Goal: Task Accomplishment & Management: Manage account settings

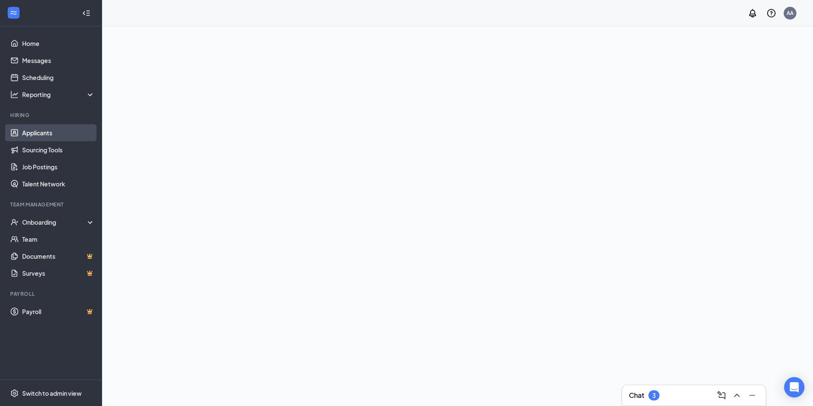
click at [71, 137] on link "Applicants" at bounding box center [58, 132] width 73 height 17
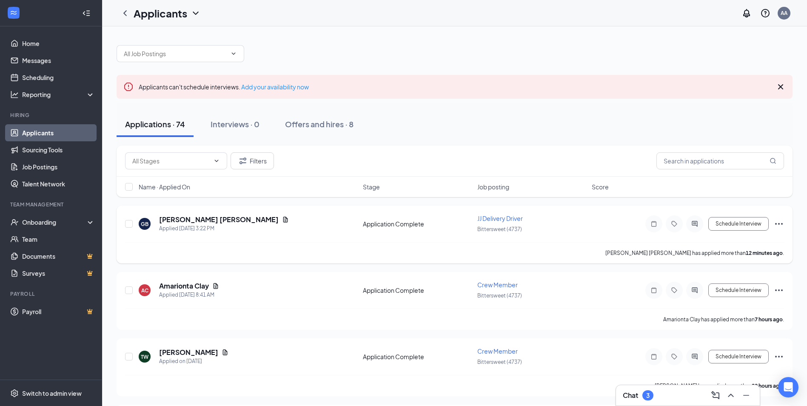
click at [309, 250] on div "Gage Becker has applied more than 12 minutes ago ." at bounding box center [454, 252] width 659 height 21
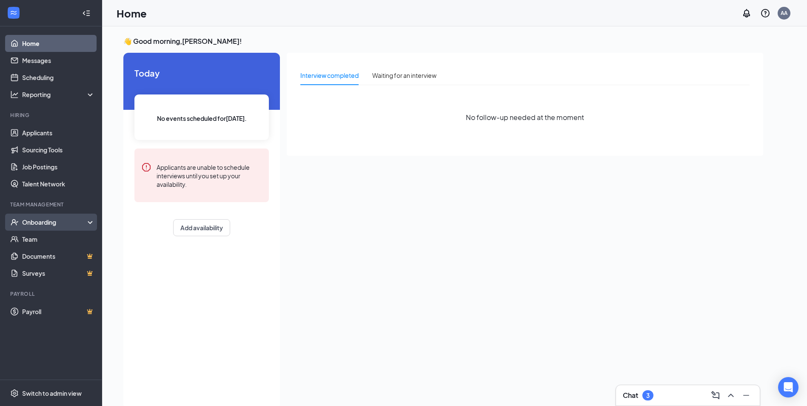
click at [58, 225] on div "Onboarding" at bounding box center [55, 222] width 66 height 9
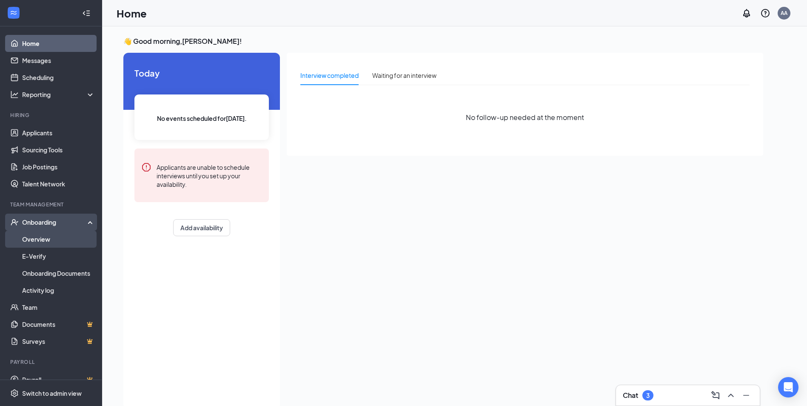
click at [65, 238] on link "Overview" at bounding box center [58, 239] width 73 height 17
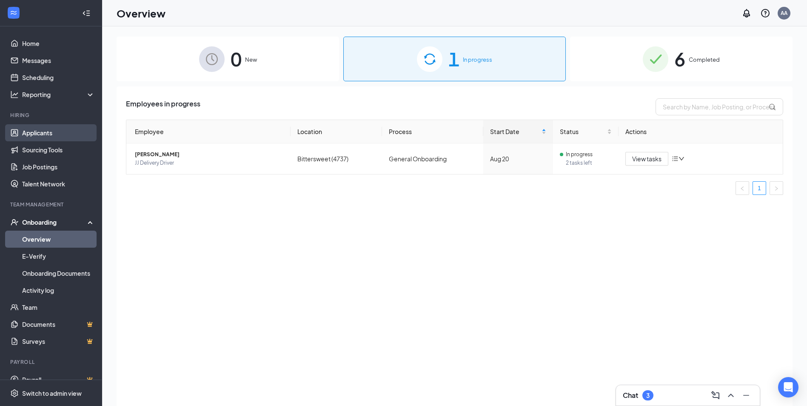
click at [46, 128] on link "Applicants" at bounding box center [58, 132] width 73 height 17
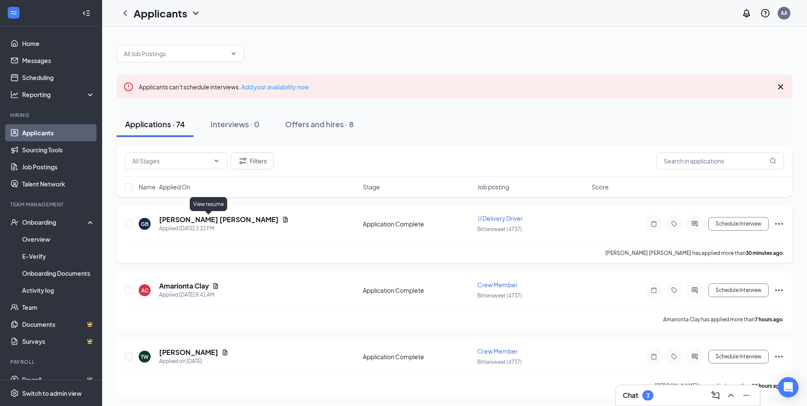
click at [282, 220] on icon "Document" at bounding box center [285, 219] width 7 height 7
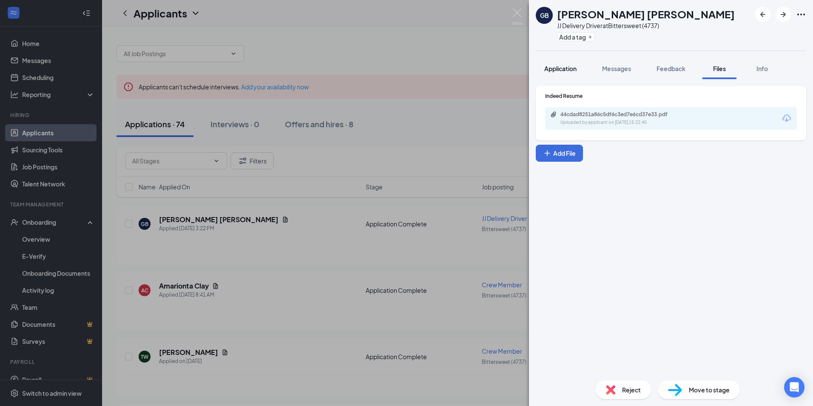
click at [556, 69] on span "Application" at bounding box center [561, 69] width 32 height 8
